Goal: Information Seeking & Learning: Learn about a topic

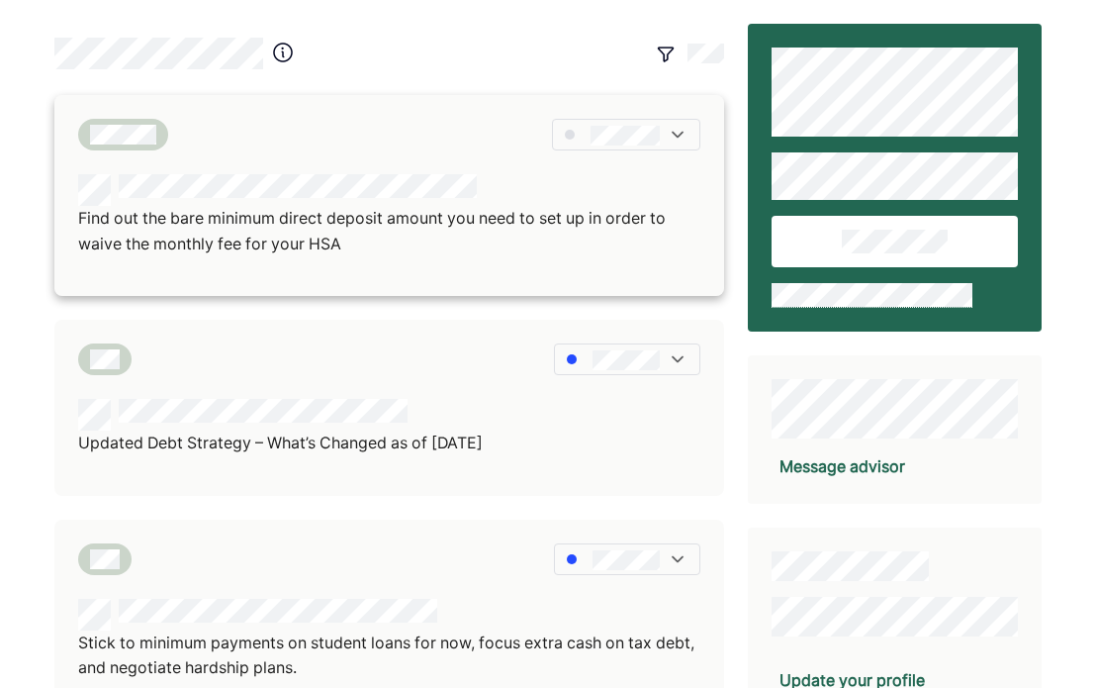
click at [433, 246] on p "Find out the bare minimum direct deposit amount you need to set up in order to …" at bounding box center [389, 231] width 622 height 50
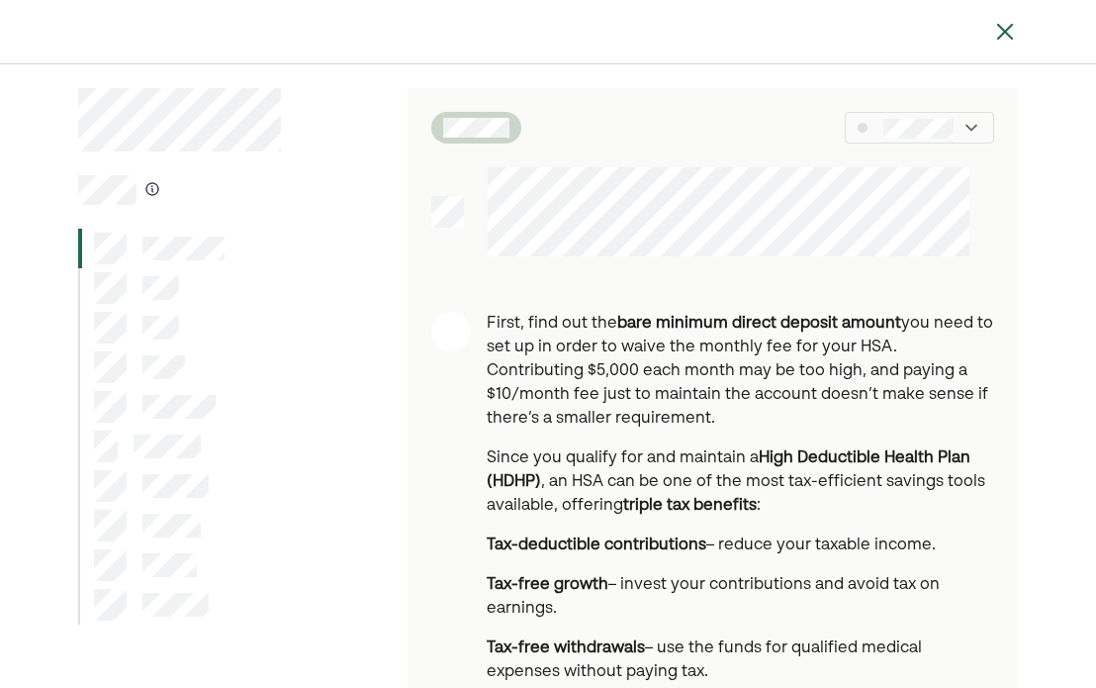
click at [956, 133] on div at bounding box center [919, 128] width 148 height 32
click at [978, 196] on div at bounding box center [935, 193] width 115 height 32
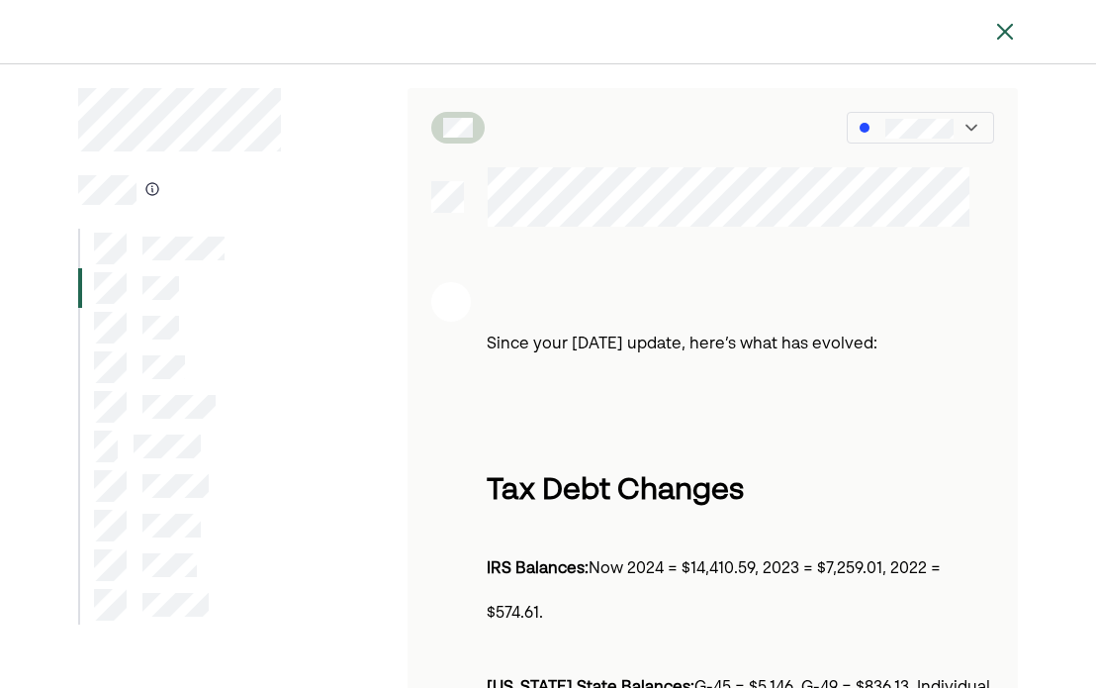
click at [135, 323] on div at bounding box center [136, 328] width 84 height 32
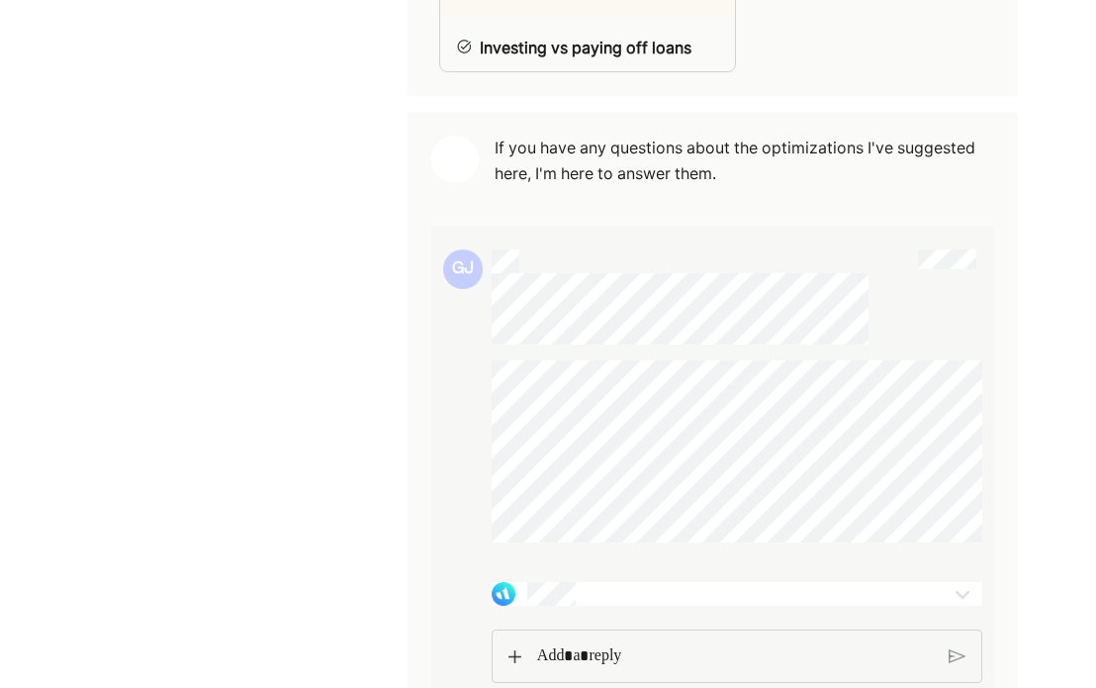
scroll to position [4370, 0]
